Goal: Task Accomplishment & Management: Use online tool/utility

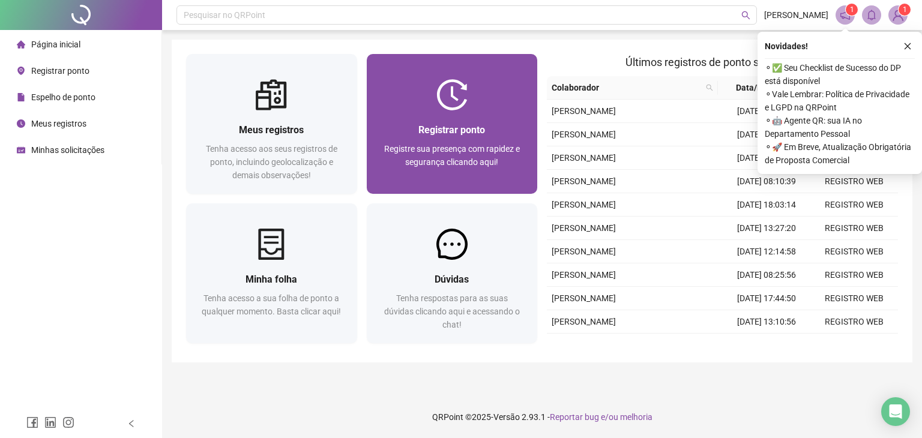
click at [495, 140] on div "Registrar ponto Registre sua presença com rapidez e segurança clicando aqui!" at bounding box center [452, 151] width 142 height 59
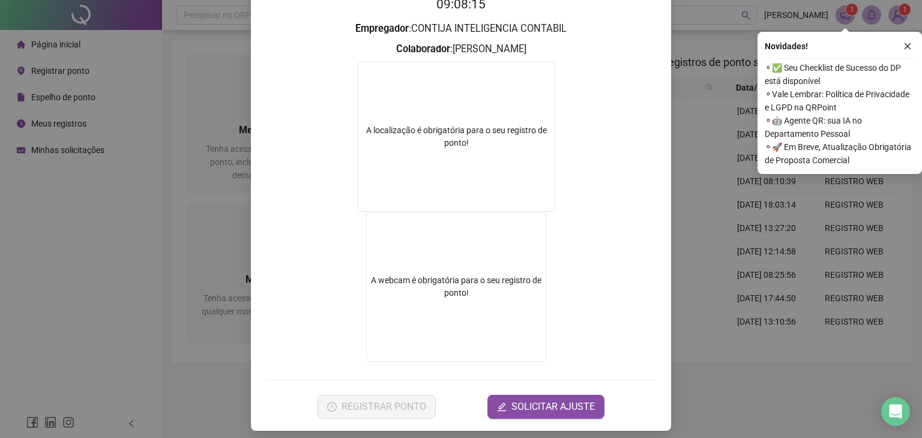
scroll to position [134, 0]
click at [905, 50] on button "button" at bounding box center [907, 46] width 14 height 14
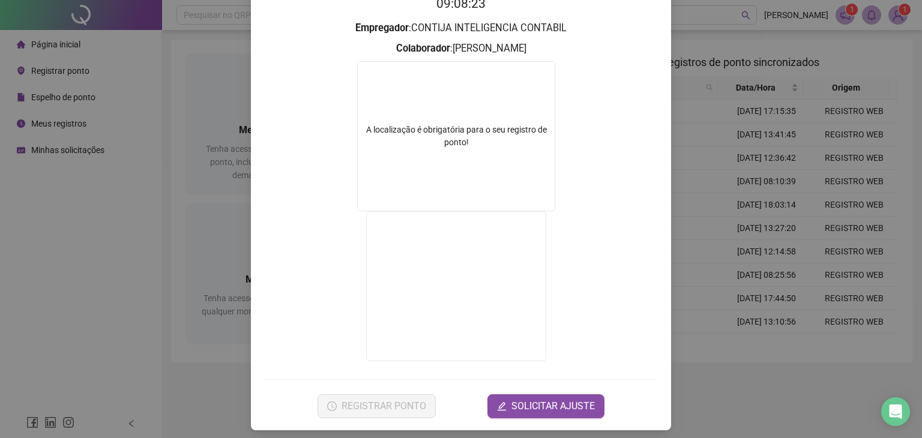
scroll to position [0, 0]
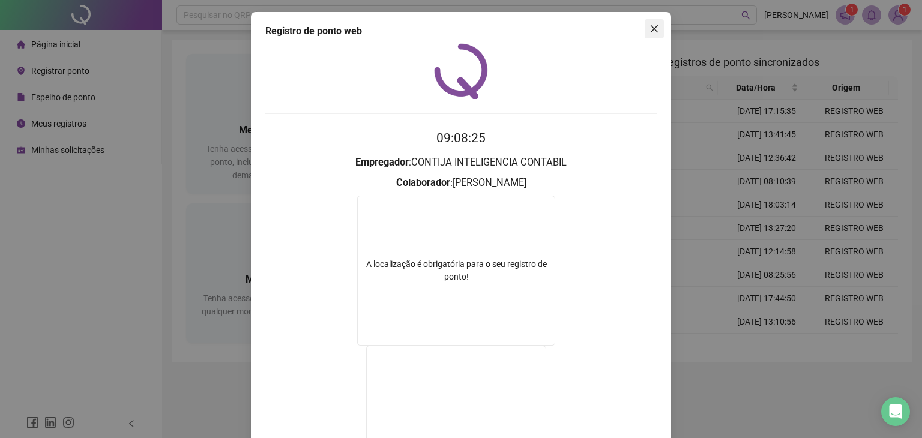
click at [646, 35] on button "Close" at bounding box center [653, 28] width 19 height 19
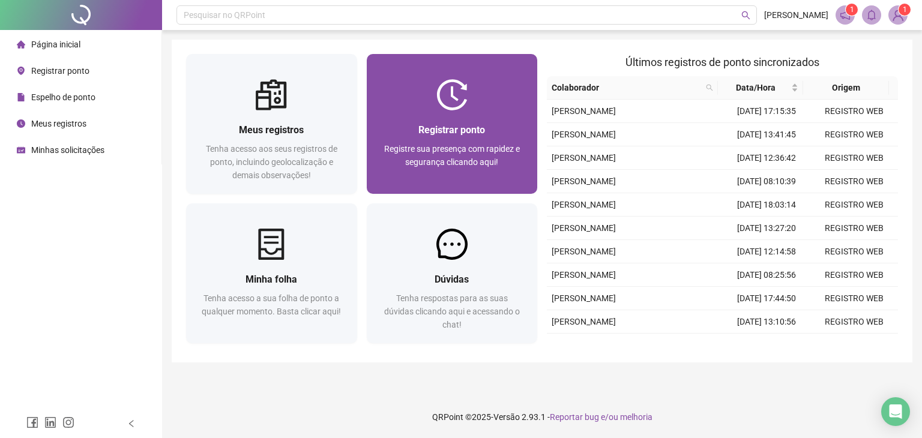
click at [449, 137] on div "Registrar ponto" at bounding box center [452, 129] width 142 height 15
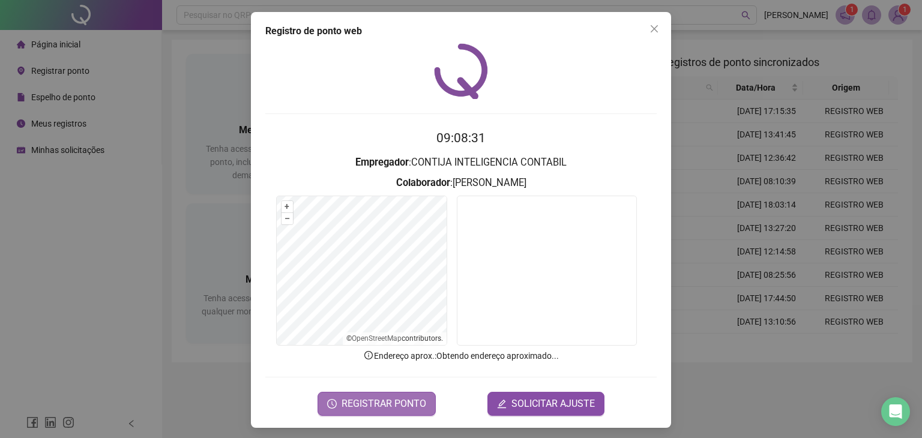
click at [380, 404] on span "REGISTRAR PONTO" at bounding box center [383, 404] width 85 height 14
